Goal: Obtain resource: Obtain resource

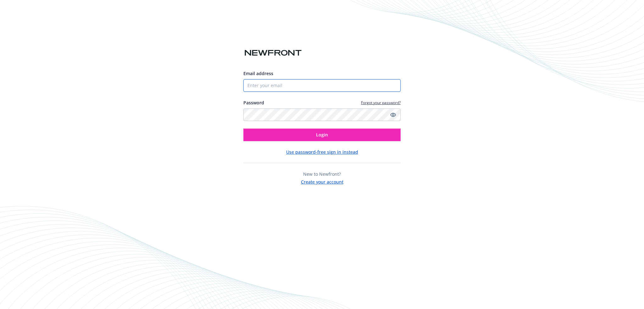
click at [275, 83] on input "Email address" at bounding box center [321, 85] width 157 height 13
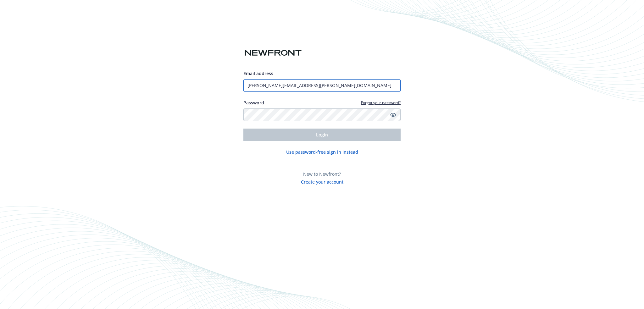
drag, startPoint x: 285, startPoint y: 86, endPoint x: 291, endPoint y: 86, distance: 5.7
click at [285, 86] on input "[PERSON_NAME][EMAIL_ADDRESS][PERSON_NAME][DOMAIN_NAME]" at bounding box center [321, 85] width 157 height 13
type input "[PERSON_NAME][EMAIL_ADDRESS][PERSON_NAME][DOMAIN_NAME]"
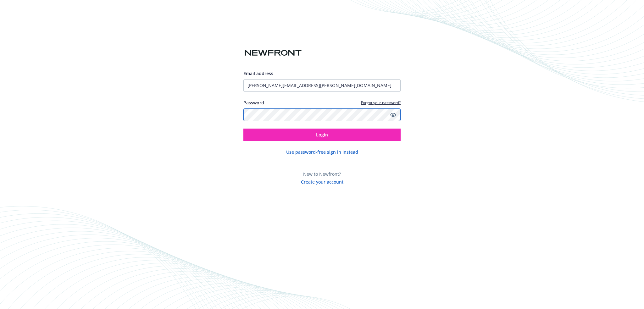
click at [243, 129] on button "Login" at bounding box center [321, 135] width 157 height 13
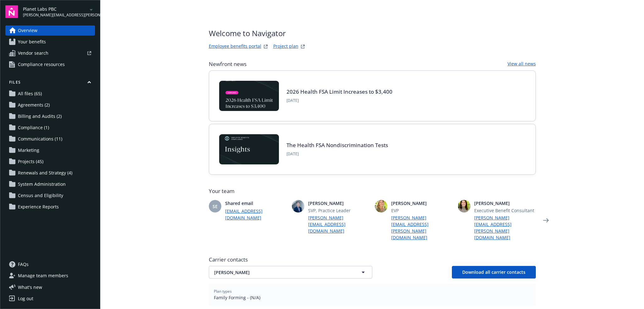
drag, startPoint x: 57, startPoint y: 62, endPoint x: 81, endPoint y: 80, distance: 29.9
click at [57, 62] on span "Compliance resources" at bounding box center [41, 64] width 47 height 10
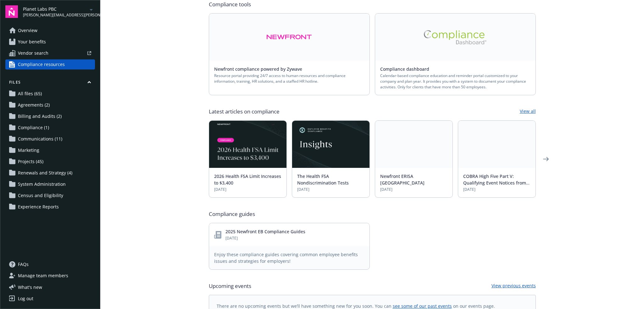
scroll to position [115, 0]
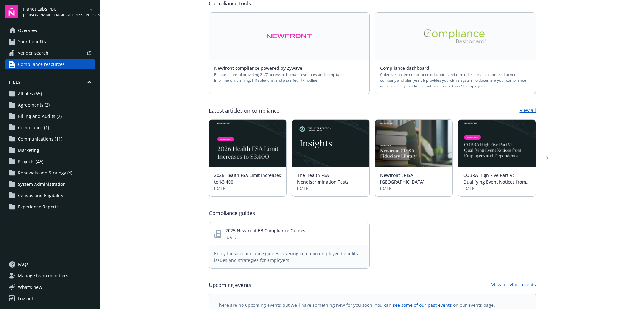
click at [257, 228] on link "2025 Newfront EB Compliance Guides" at bounding box center [265, 231] width 80 height 6
